Goal: Information Seeking & Learning: Check status

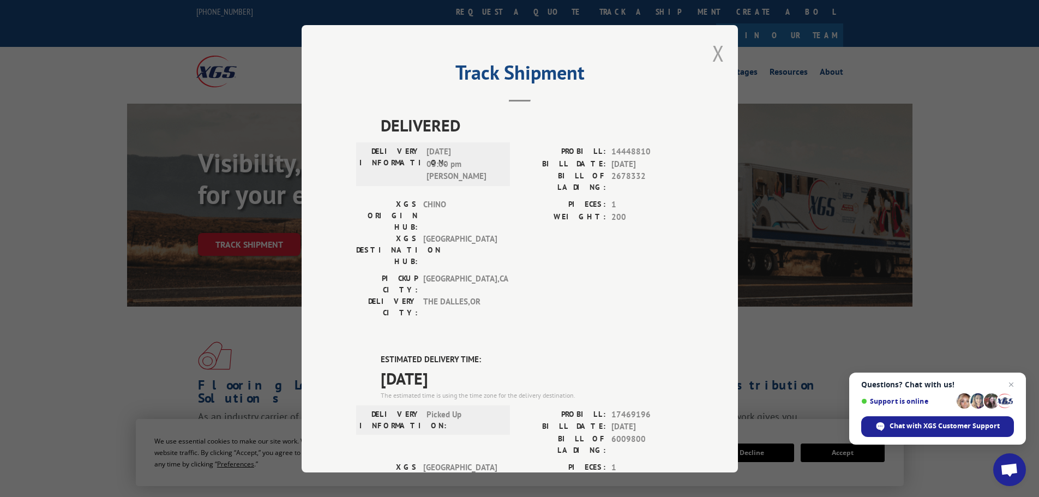
click at [716, 51] on button "Close modal" at bounding box center [719, 53] width 12 height 29
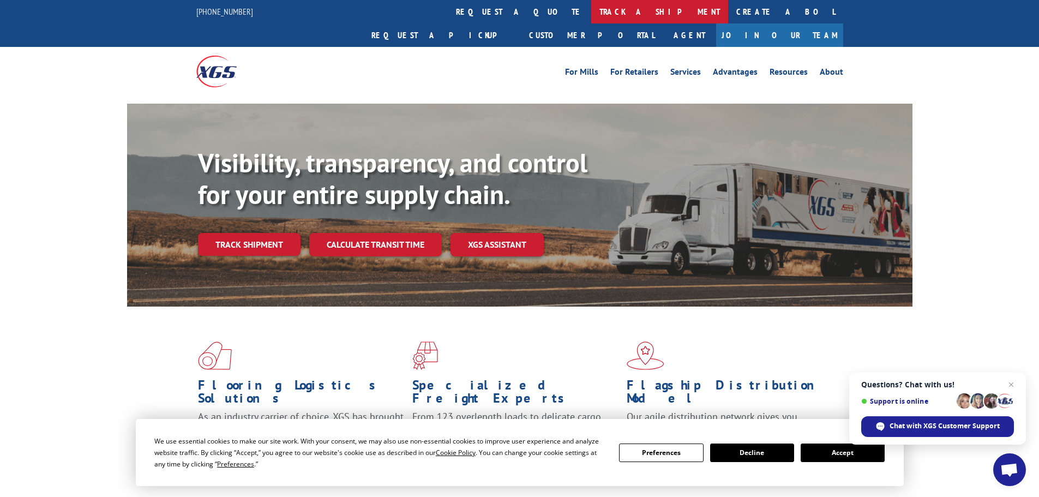
click at [591, 10] on link "track a shipment" at bounding box center [659, 11] width 137 height 23
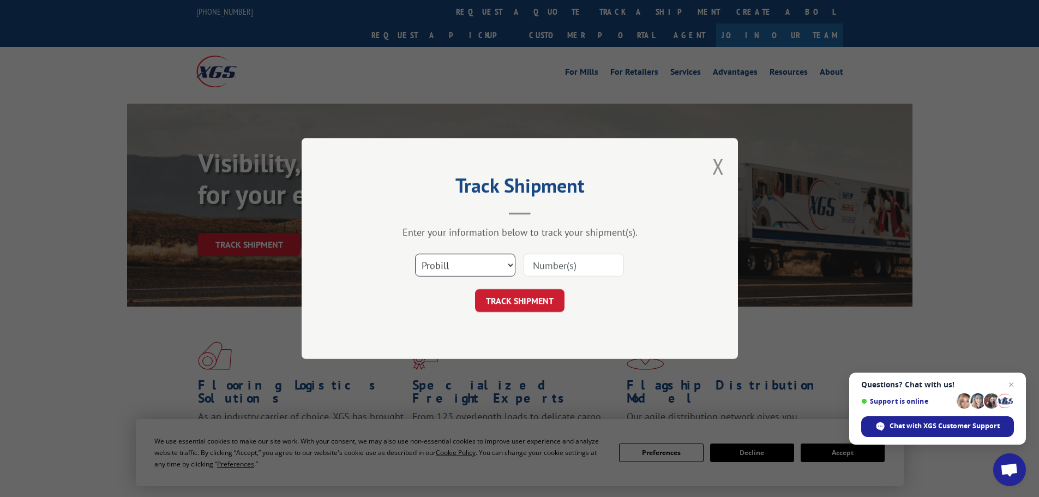
click at [457, 267] on select "Select category... Probill BOL PO" at bounding box center [465, 265] width 100 height 23
click at [415, 254] on select "Select category... Probill BOL PO" at bounding box center [465, 265] width 100 height 23
drag, startPoint x: 454, startPoint y: 261, endPoint x: 456, endPoint y: 268, distance: 7.8
click at [456, 266] on select "Select category... Probill BOL PO" at bounding box center [465, 265] width 100 height 23
select select "po"
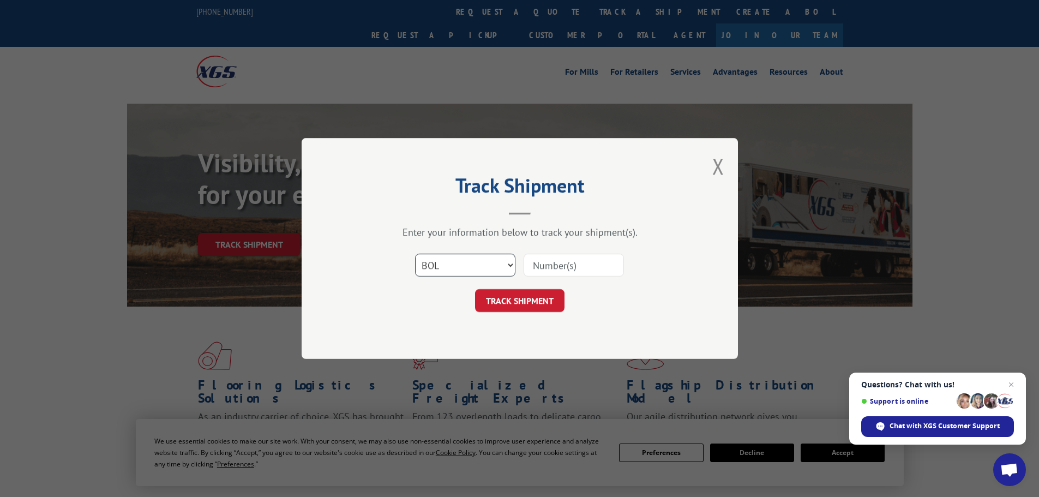
click at [415, 254] on select "Select category... Probill BOL PO" at bounding box center [465, 265] width 100 height 23
click at [568, 269] on input at bounding box center [574, 265] width 100 height 23
paste input "26530891"
type input "26530891"
click button "TRACK SHIPMENT" at bounding box center [519, 300] width 89 height 23
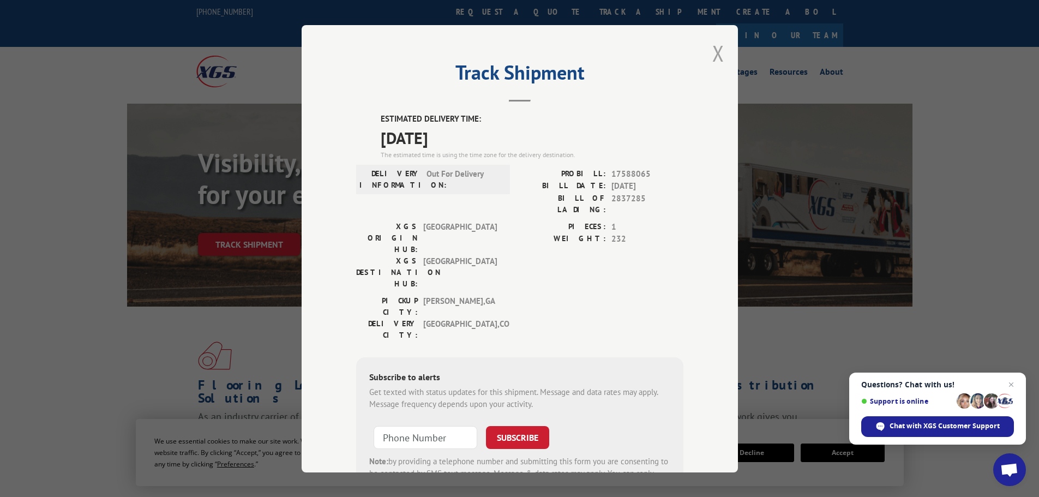
click at [714, 55] on button "Close modal" at bounding box center [719, 53] width 12 height 29
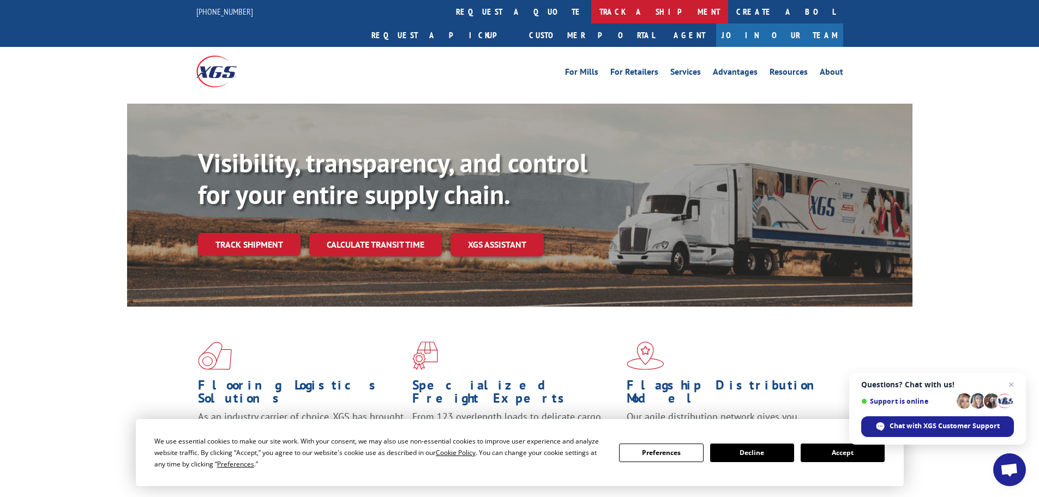
click at [591, 9] on link "track a shipment" at bounding box center [659, 11] width 137 height 23
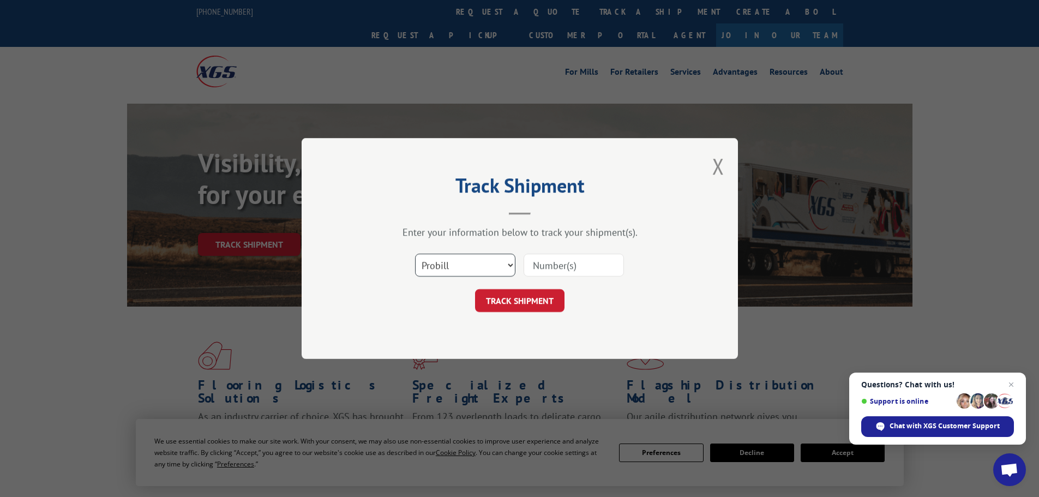
click at [441, 271] on select "Select category... Probill BOL PO" at bounding box center [465, 265] width 100 height 23
select select "po"
click at [415, 254] on select "Select category... Probill BOL PO" at bounding box center [465, 265] width 100 height 23
drag, startPoint x: 580, startPoint y: 274, endPoint x: 581, endPoint y: 268, distance: 5.5
click at [581, 274] on input at bounding box center [574, 265] width 100 height 23
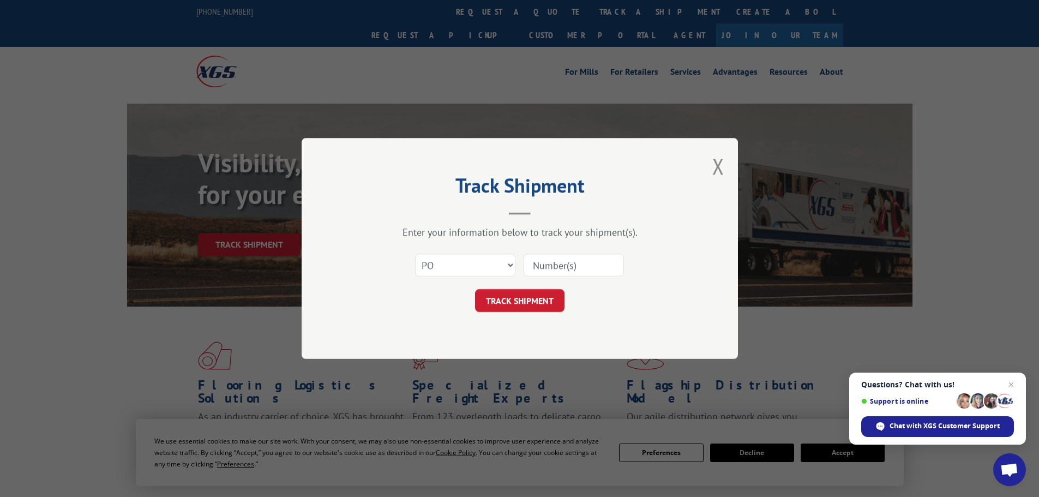
paste input "26530898"
type input "26530898"
click at [541, 299] on button "TRACK SHIPMENT" at bounding box center [519, 300] width 89 height 23
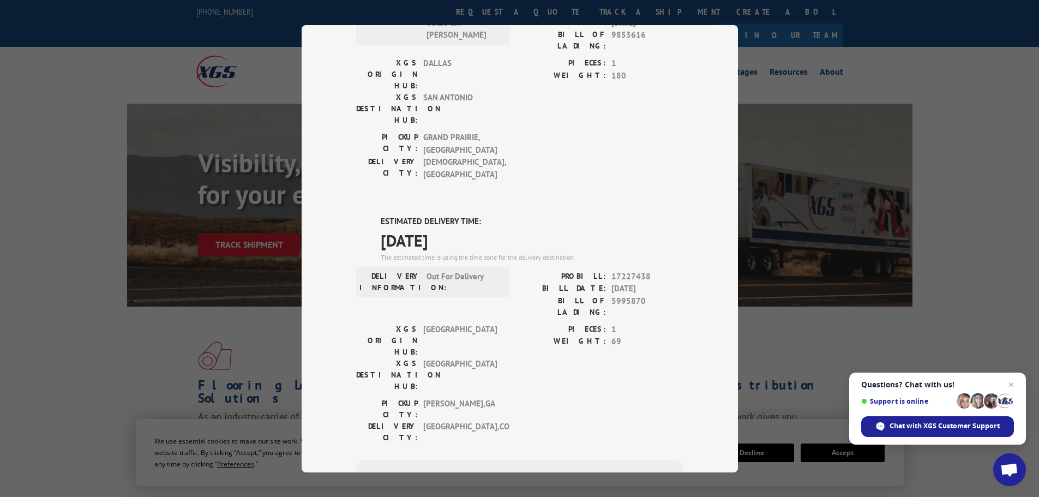
scroll to position [400, 0]
